Goal: Task Accomplishment & Management: Use online tool/utility

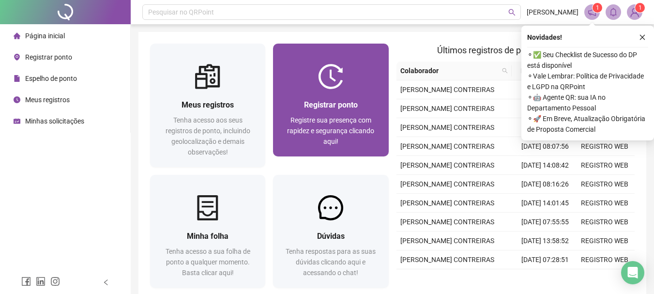
click at [352, 97] on div "Registrar ponto Registre sua presença com rapidez e segurança clicando aqui!" at bounding box center [330, 122] width 115 height 67
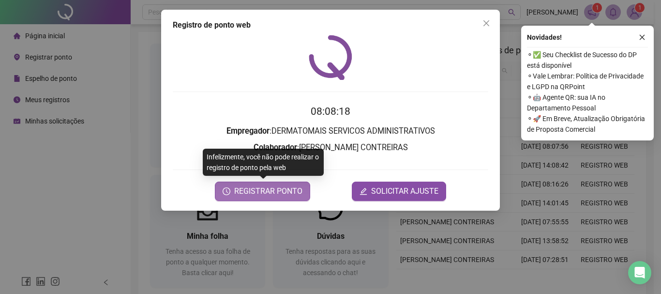
click at [235, 184] on button "REGISTRAR PONTO" at bounding box center [262, 191] width 95 height 19
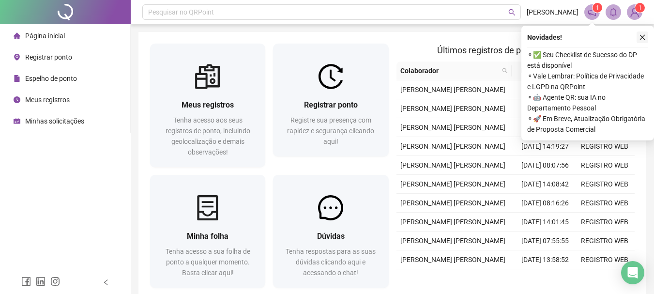
click at [647, 36] on button "button" at bounding box center [643, 37] width 12 height 12
